Goal: Find specific page/section: Find specific page/section

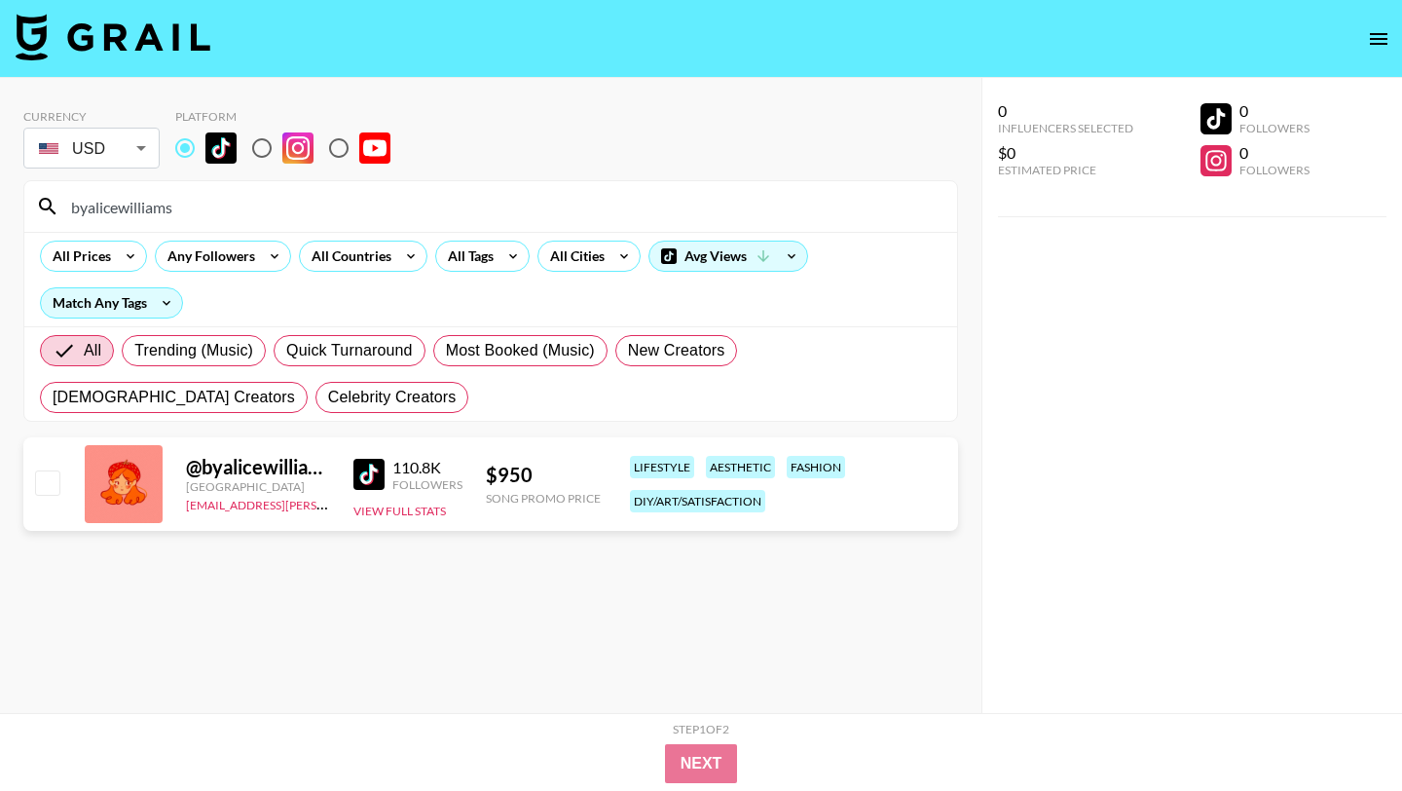
click at [209, 203] on input "byalicewilliams" at bounding box center [502, 206] width 886 height 31
drag, startPoint x: 205, startPoint y: 205, endPoint x: 0, endPoint y: 205, distance: 204.5
click at [0, 205] on div "Currency USD USD ​ Platform byalicewilliams All Prices Any Followers All Countr…" at bounding box center [491, 434] width 982 height 713
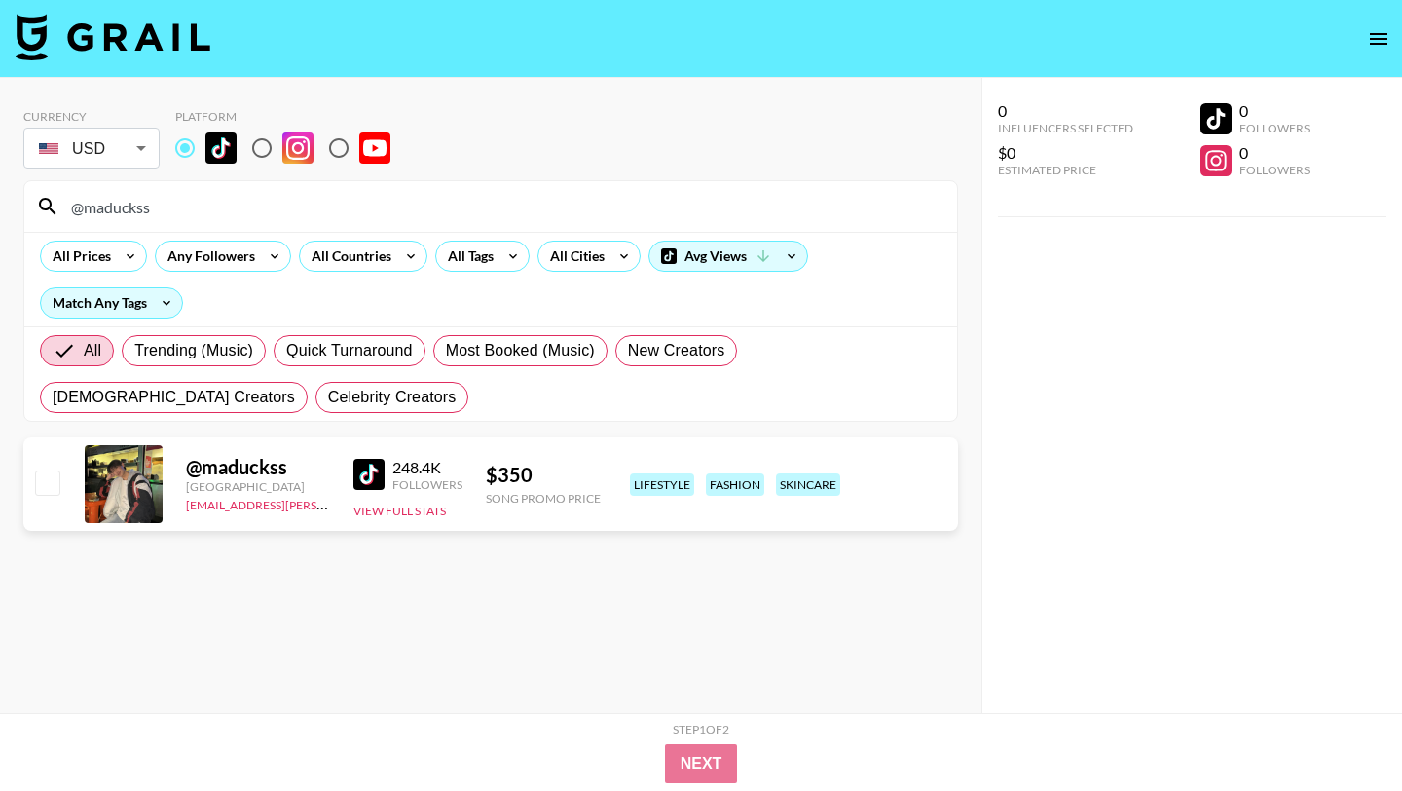
drag, startPoint x: 168, startPoint y: 216, endPoint x: 0, endPoint y: 212, distance: 167.5
click at [0, 212] on div "Currency USD USD ​ Platform @maduckss All Prices Any Followers All Countries Al…" at bounding box center [491, 434] width 982 height 713
paste input "peakson"
click at [356, 473] on img at bounding box center [369, 474] width 31 height 31
drag, startPoint x: 165, startPoint y: 205, endPoint x: 0, endPoint y: 205, distance: 164.6
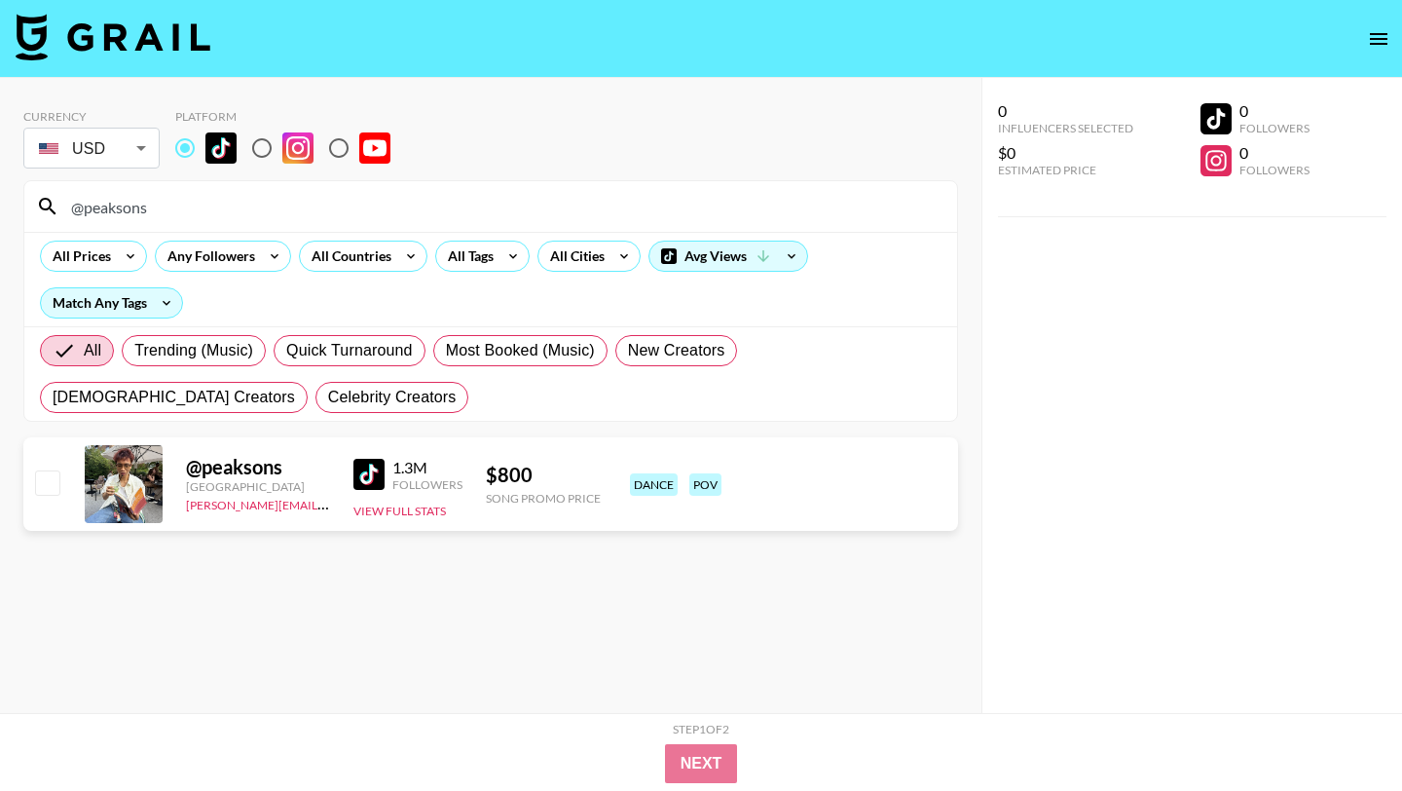
click at [0, 205] on div "Currency USD USD ​ Platform @peaksons All Prices Any Followers All Countries Al…" at bounding box center [491, 434] width 982 height 713
paste input "sashamikael"
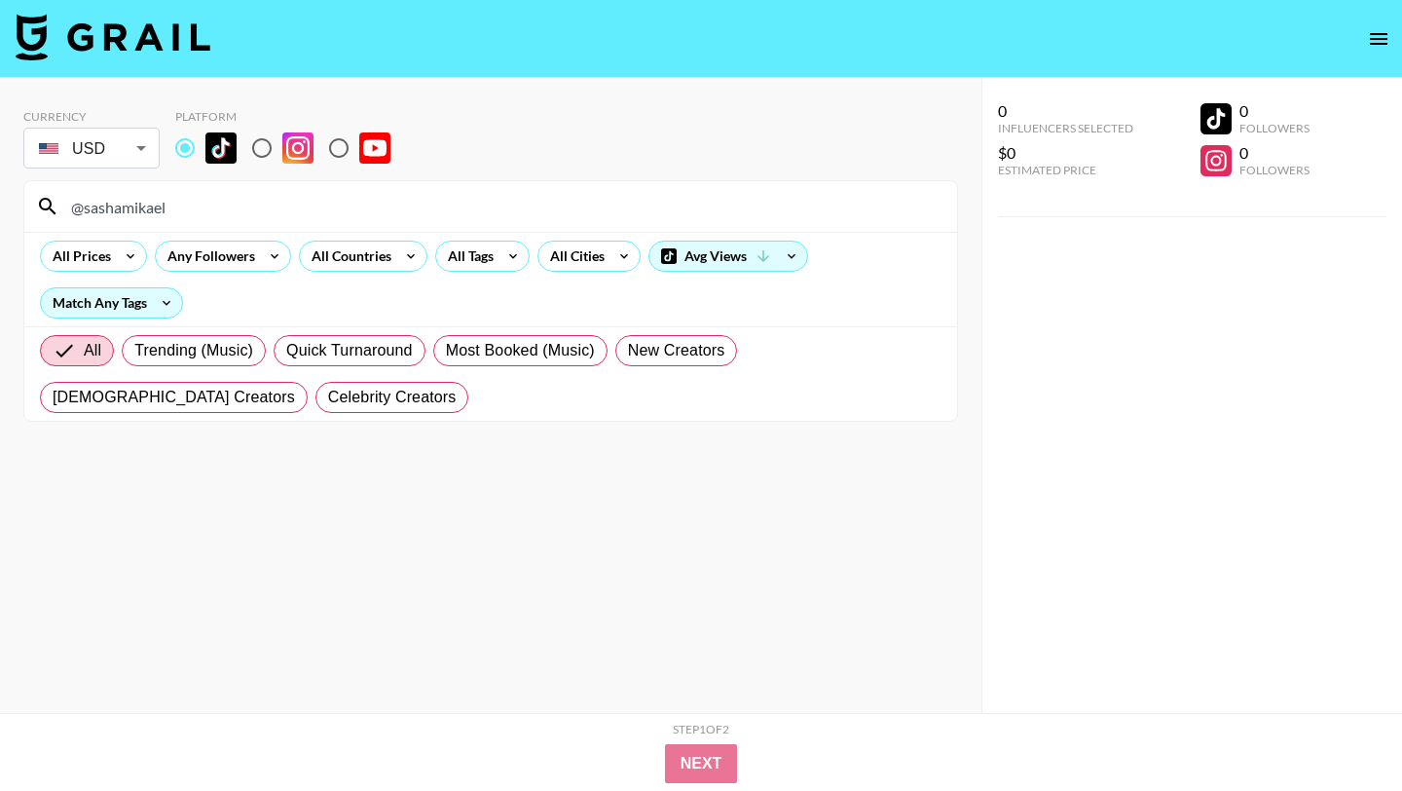
click at [82, 209] on input "@sashamikael" at bounding box center [502, 206] width 886 height 31
type input "sashamikael"
click at [400, 492] on section "Currency USD USD ​ Platform sashamikael All Prices Any Followers All Countries …" at bounding box center [490, 410] width 935 height 635
